Goal: Task Accomplishment & Management: Complete application form

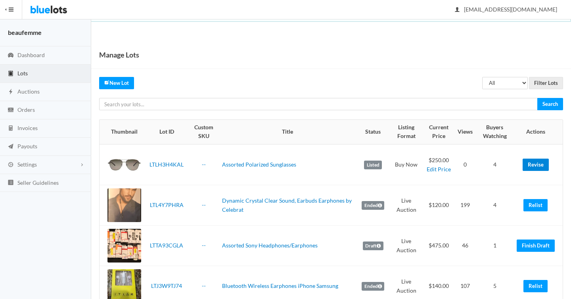
click at [531, 165] on link "Revise" at bounding box center [536, 165] width 26 height 12
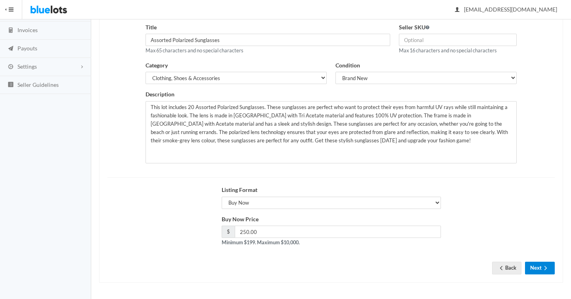
scroll to position [98, 0]
click at [545, 267] on icon "arrow forward" at bounding box center [546, 268] width 8 height 6
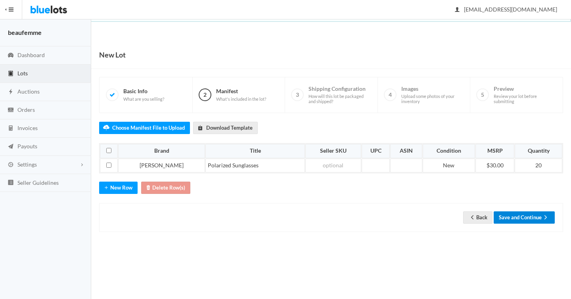
click at [530, 217] on button "Save and Continue" at bounding box center [524, 217] width 61 height 12
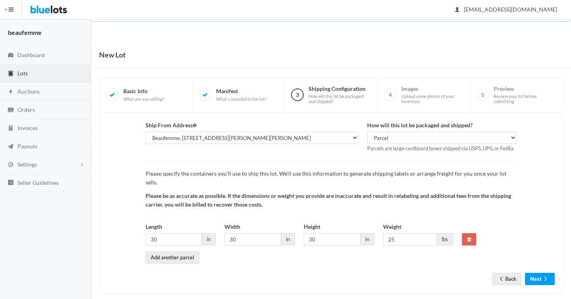
scroll to position [2, 0]
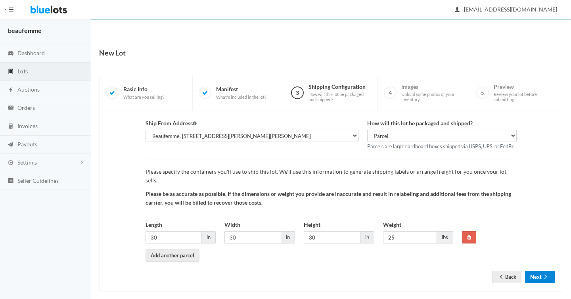
click at [546, 275] on icon "arrow forward" at bounding box center [545, 277] width 2 height 4
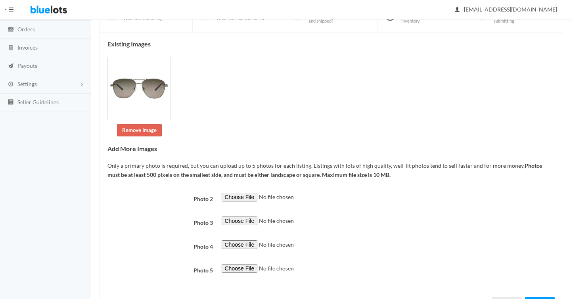
scroll to position [116, 0]
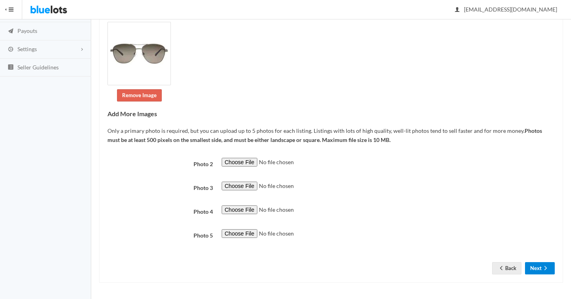
click at [539, 268] on button "Next" at bounding box center [540, 268] width 30 height 12
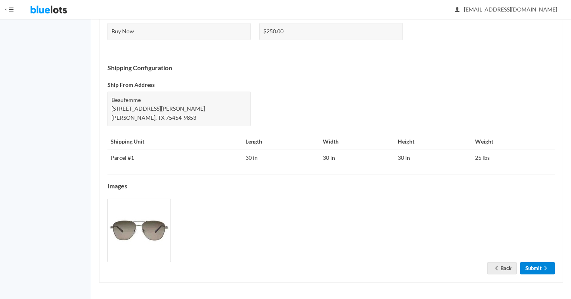
scroll to position [314, 0]
click at [537, 271] on link "Submit" at bounding box center [537, 268] width 34 height 12
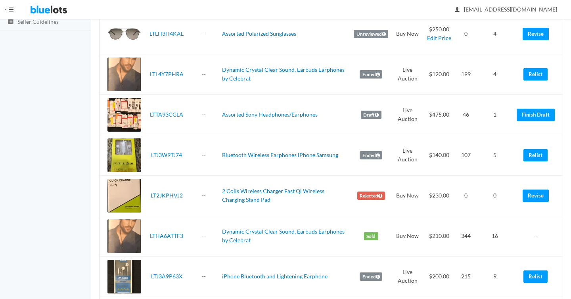
scroll to position [163, 0]
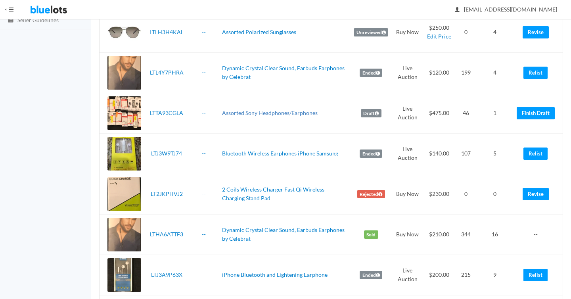
click at [258, 113] on link "Assorted Sony Headphones/Earphones" at bounding box center [270, 112] width 96 height 7
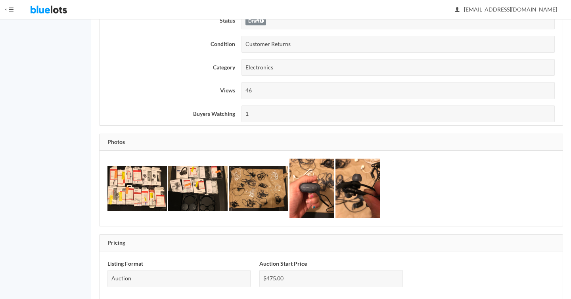
scroll to position [219, 0]
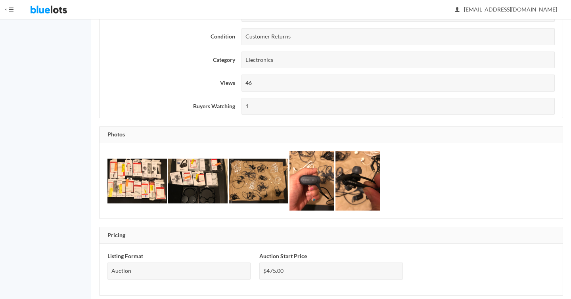
click at [125, 189] on img at bounding box center [136, 181] width 59 height 45
